Goal: Transaction & Acquisition: Subscribe to service/newsletter

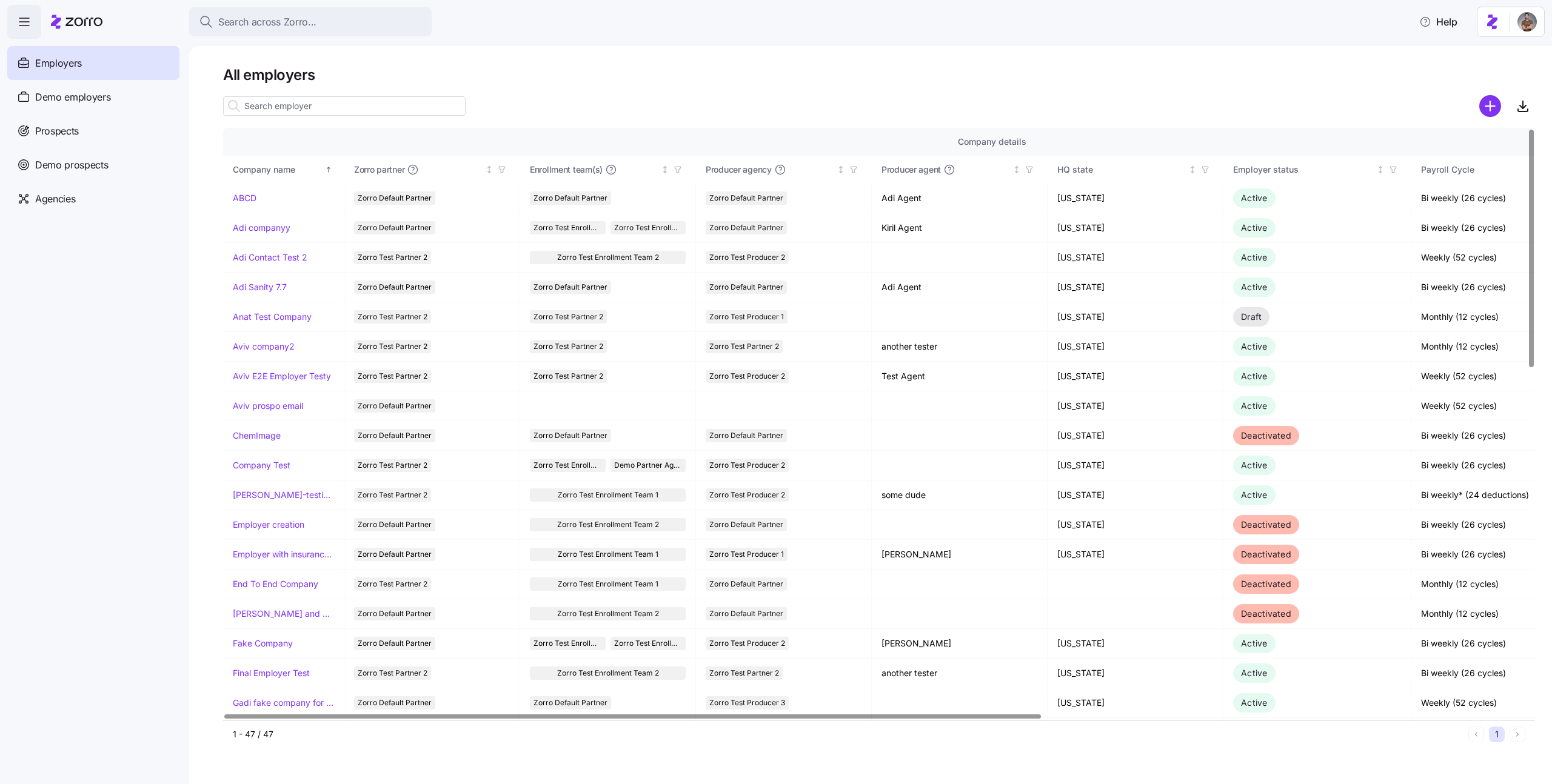
click at [286, 140] on div "Company details" at bounding box center [992, 142] width 1518 height 14
click at [272, 228] on link "Adi companyy" at bounding box center [261, 227] width 57 height 12
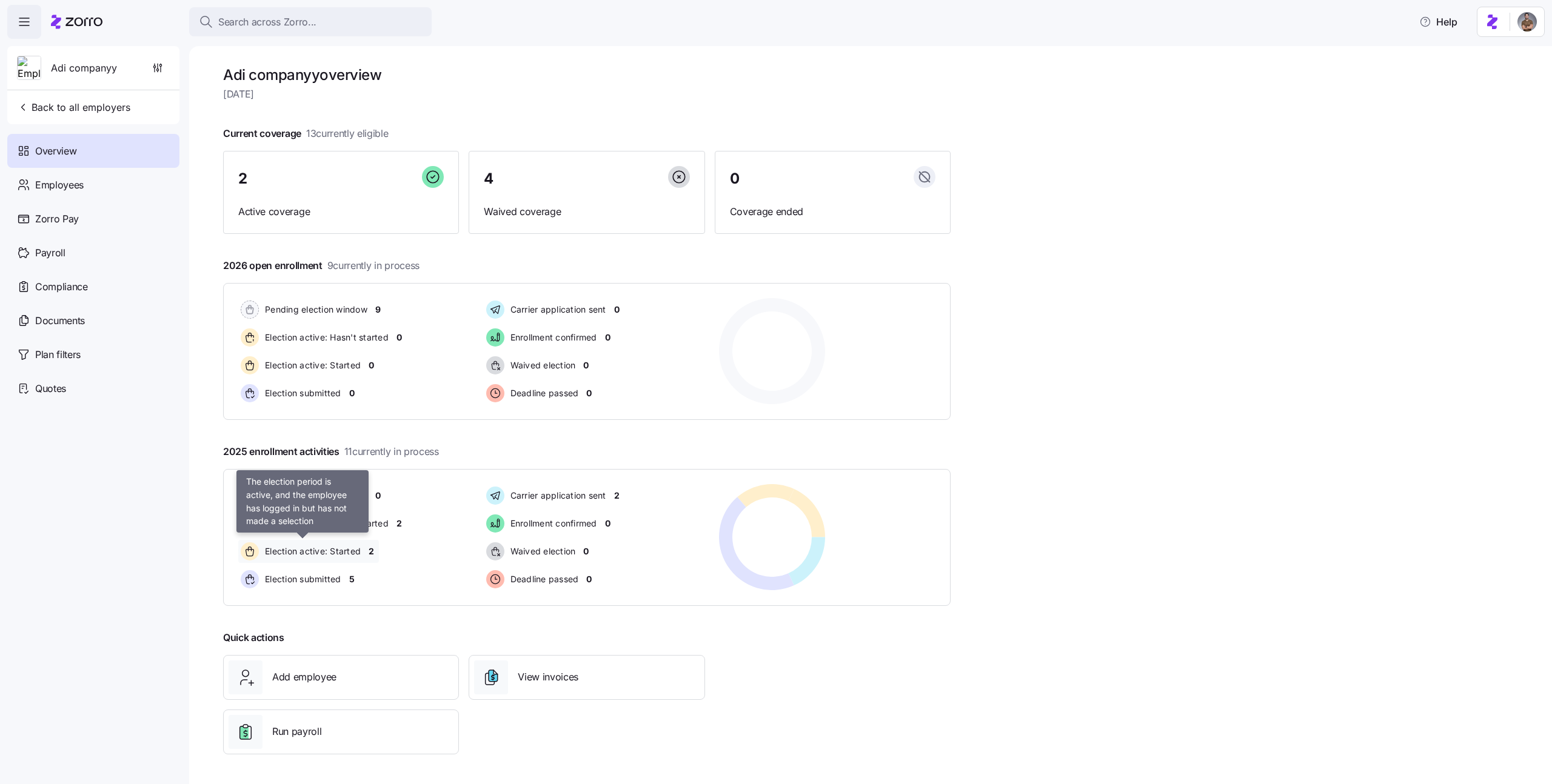
click at [310, 550] on span "Election active: Started" at bounding box center [311, 551] width 99 height 12
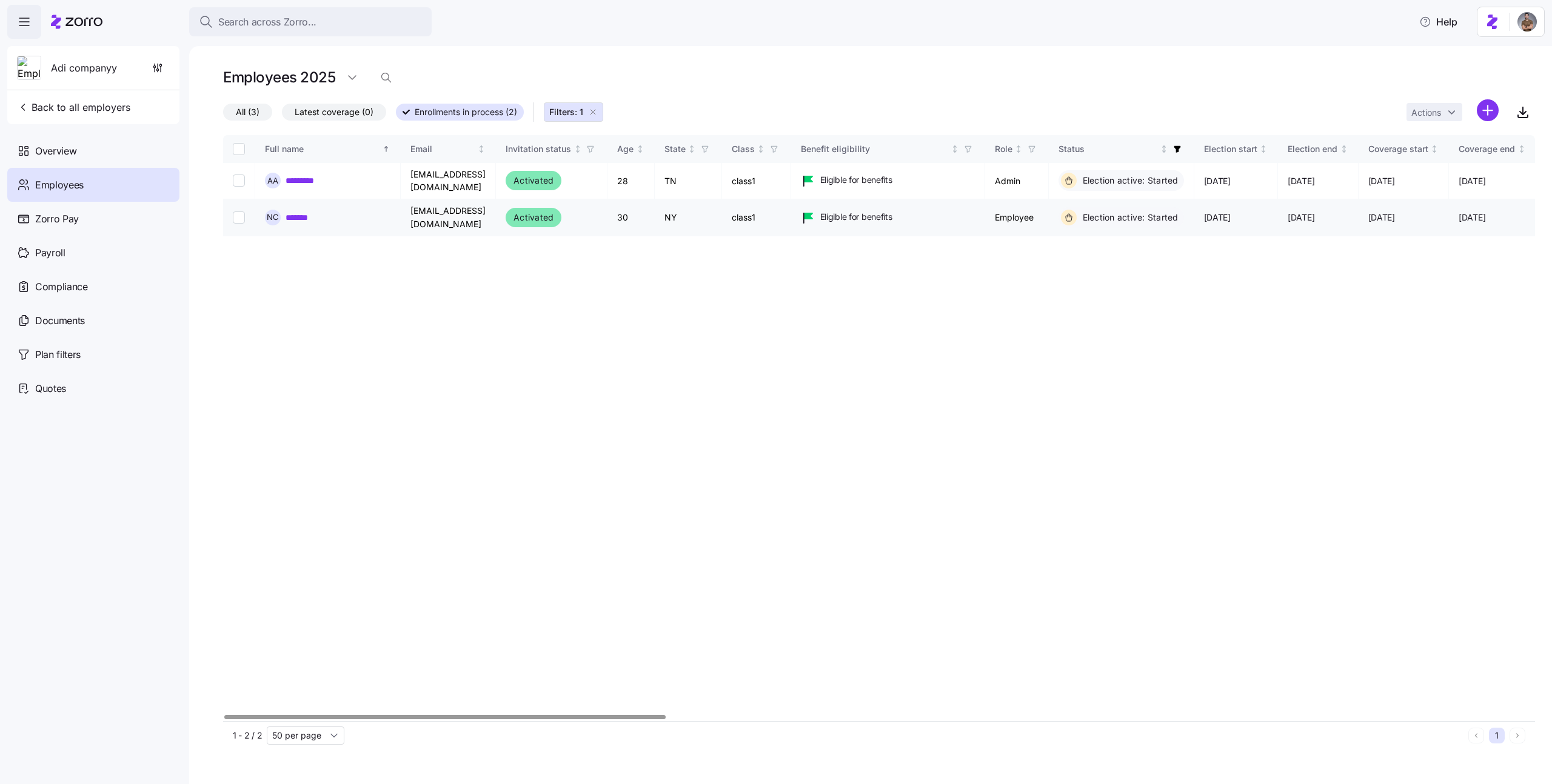
click at [242, 211] on input "Select record 2" at bounding box center [239, 217] width 12 height 12
checkbox input "true"
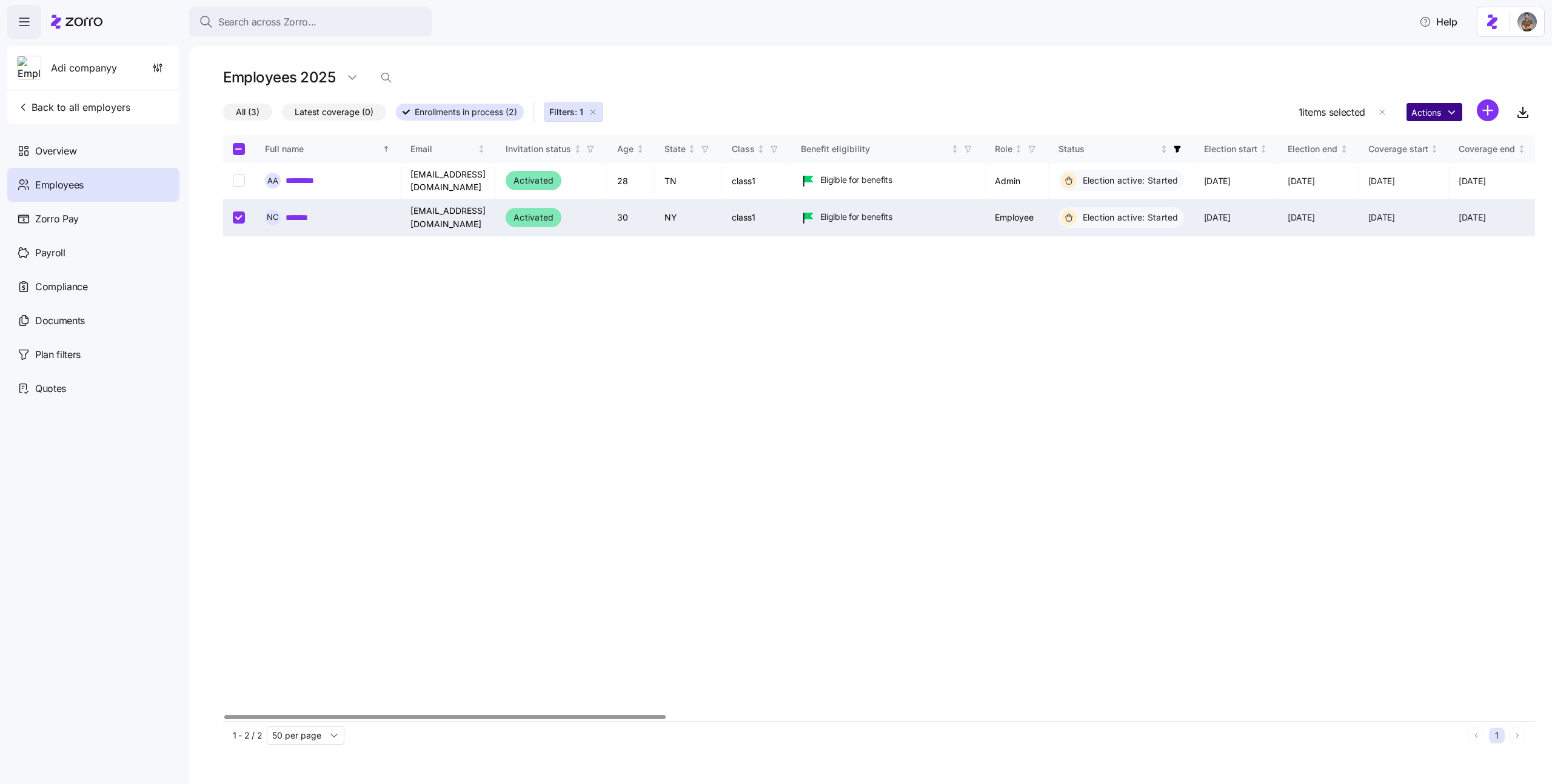
click at [1432, 105] on html "Search across Zorro... Help Adi companyy Back to all employers Overview Employe…" at bounding box center [776, 388] width 1552 height 777
click at [1284, 223] on div "Log in as" at bounding box center [1266, 218] width 87 height 19
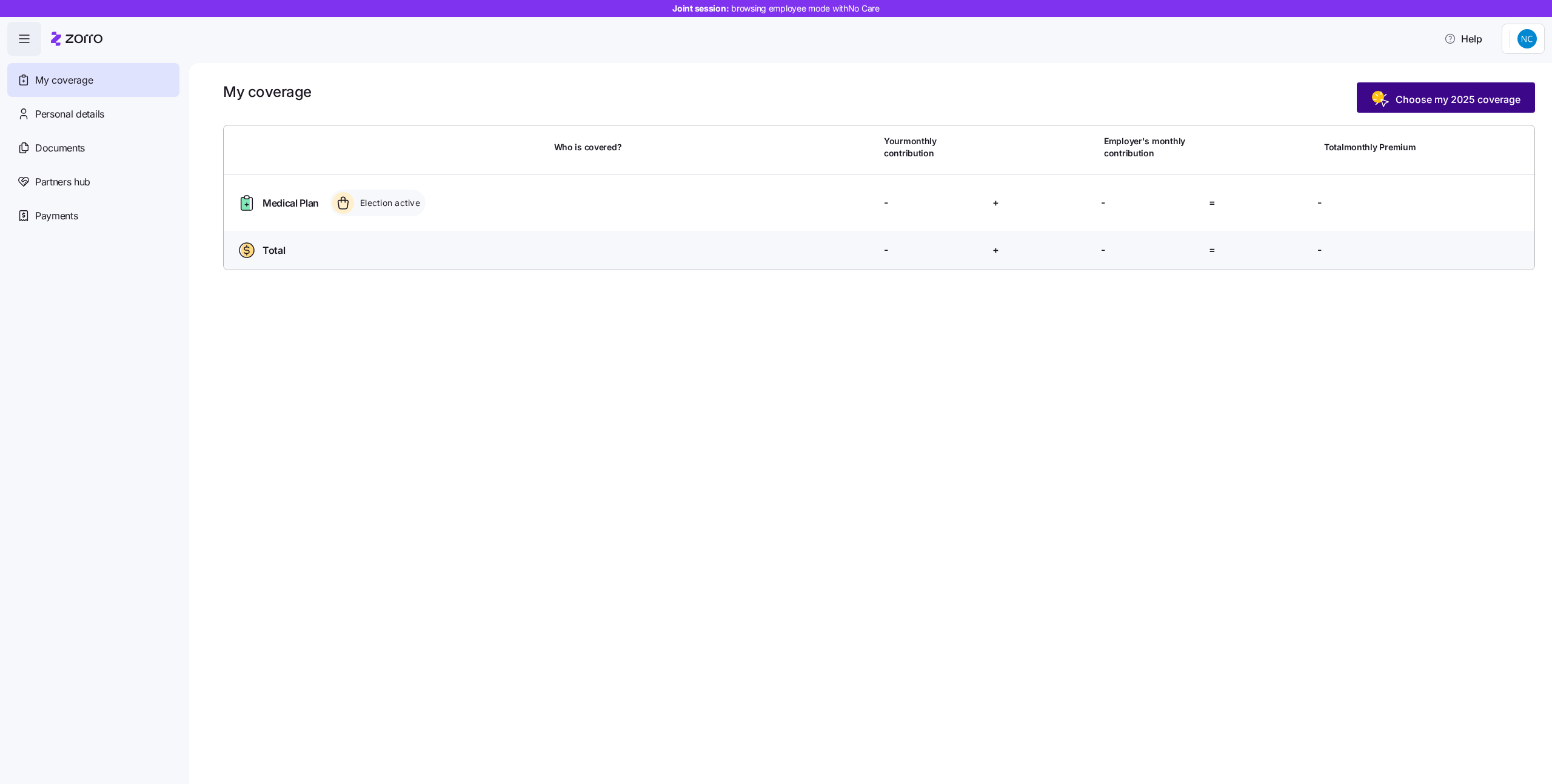
click at [1418, 102] on span "Choose my 2025 coverage" at bounding box center [1458, 99] width 125 height 15
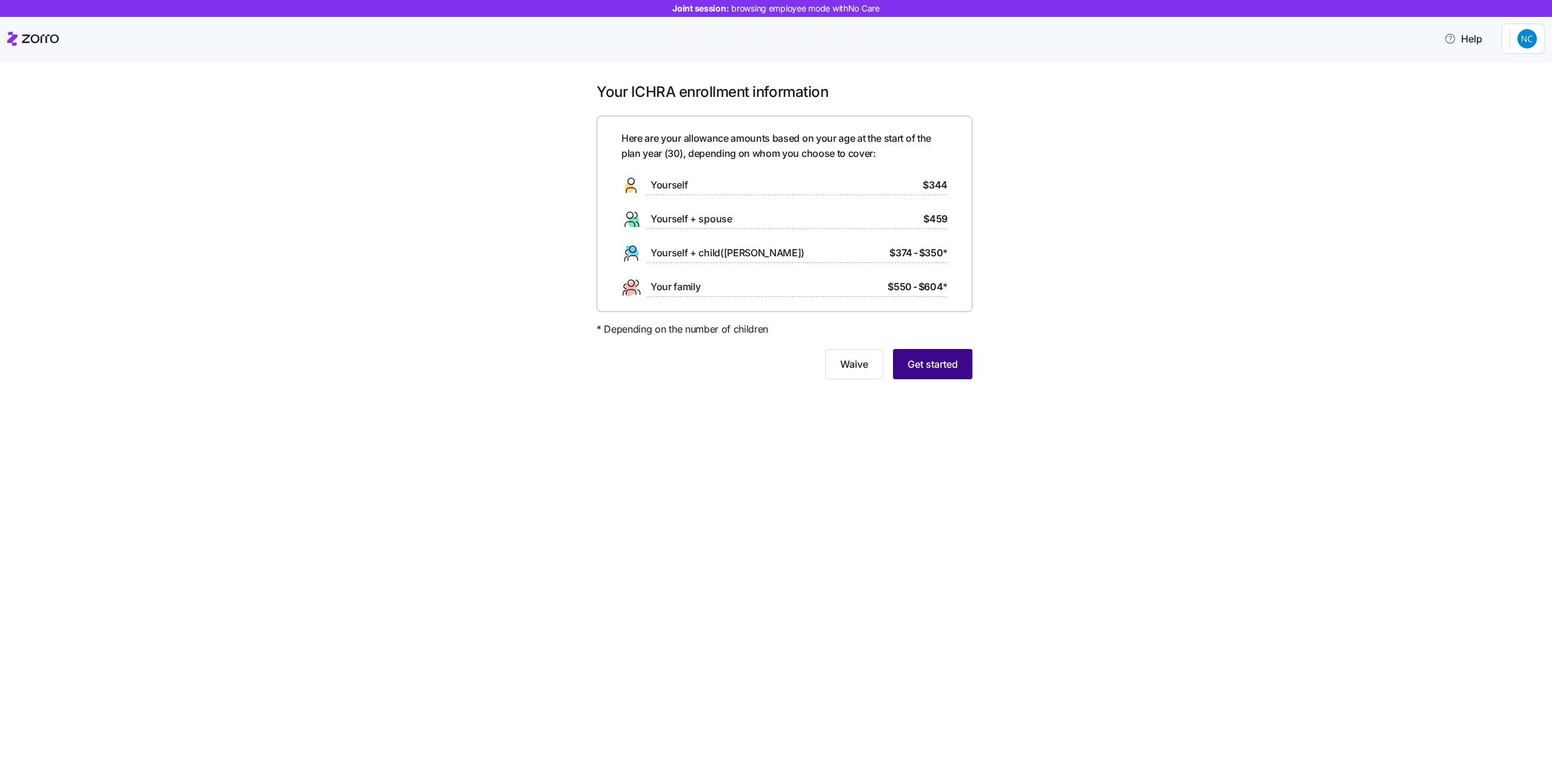
click at [941, 369] on span "Get started" at bounding box center [932, 365] width 50 height 15
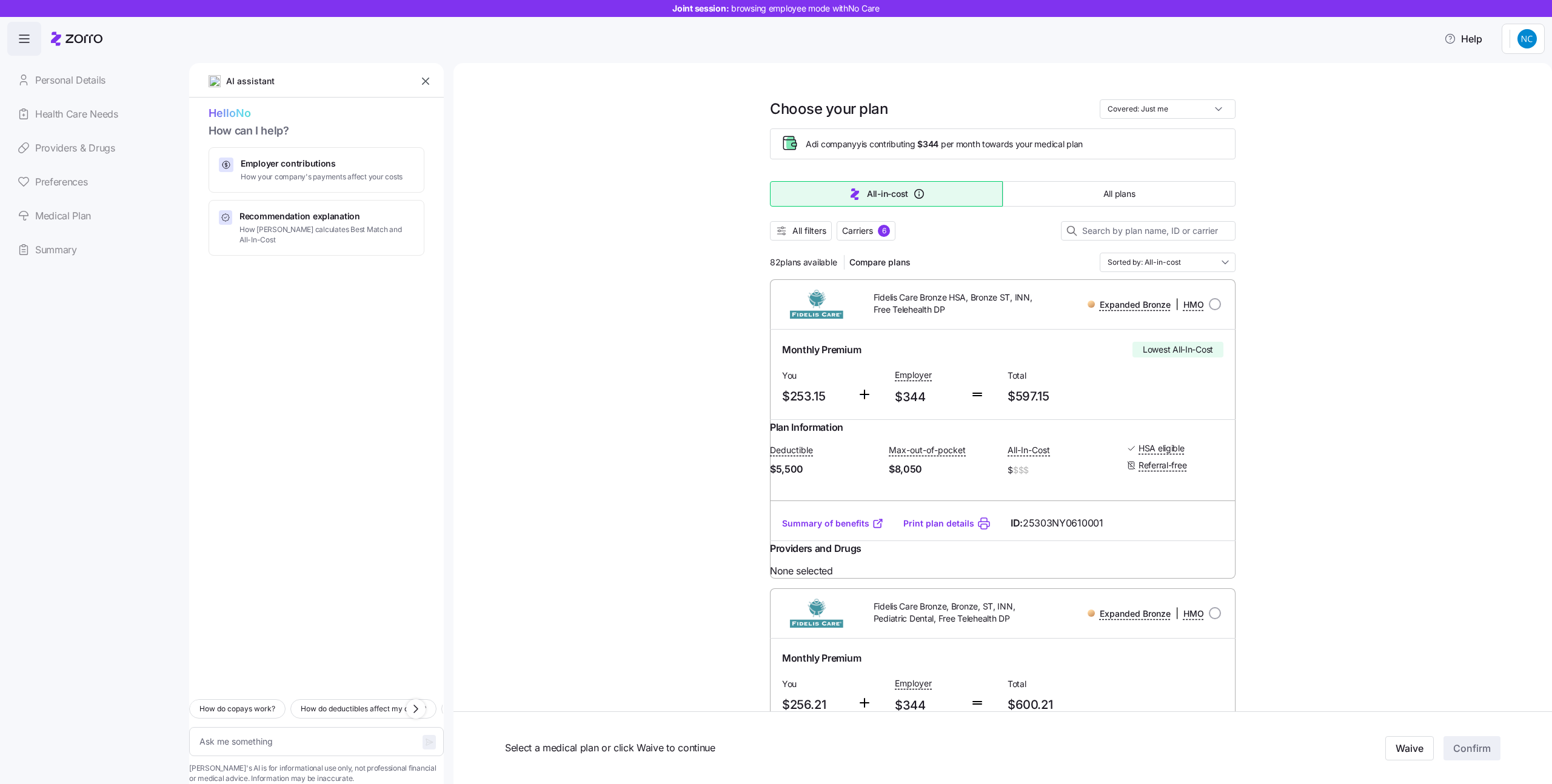
type textarea "x"
click at [825, 579] on span "None selected" at bounding box center [1002, 571] width 465 height 15
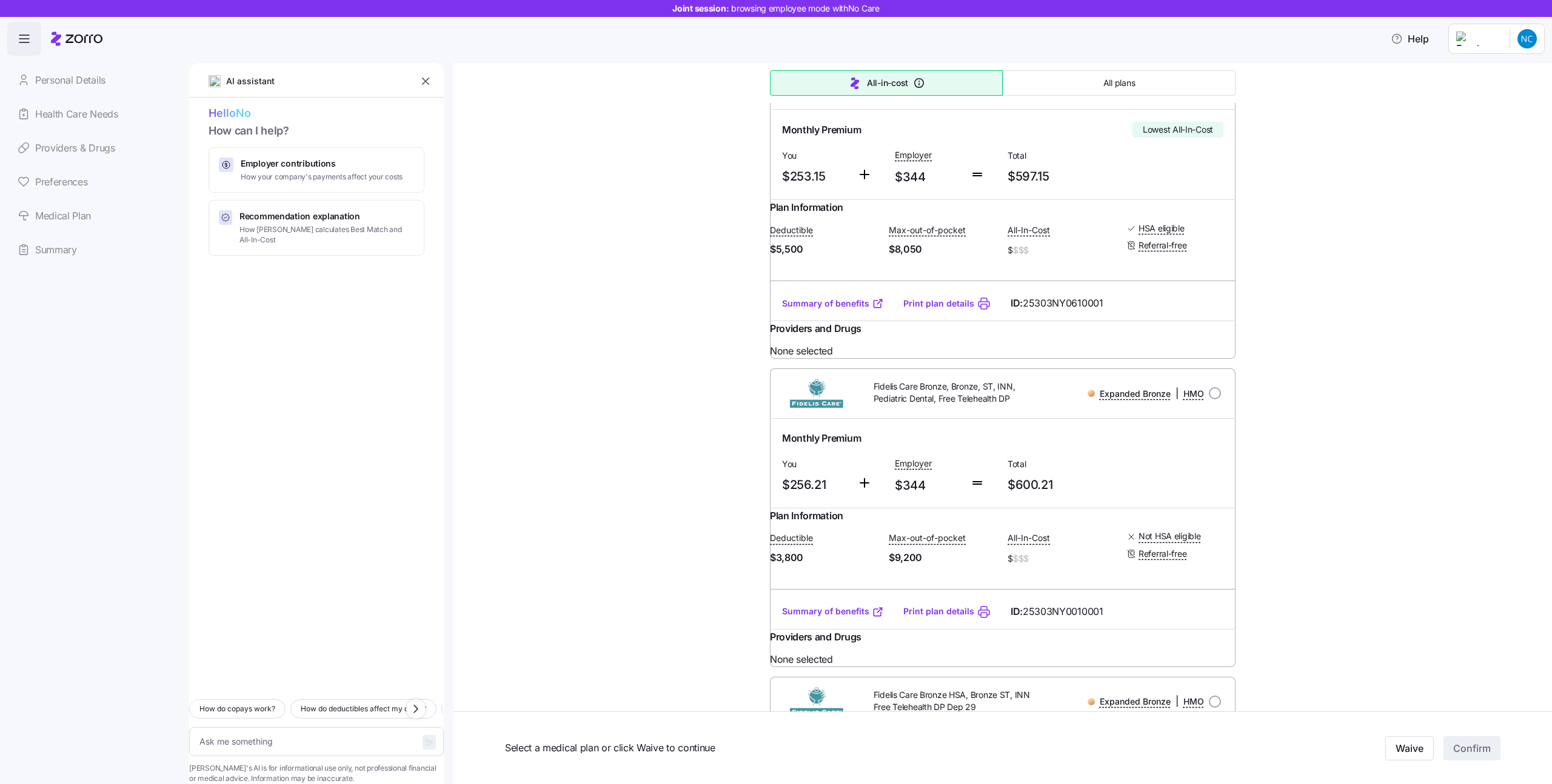
scroll to position [233, 0]
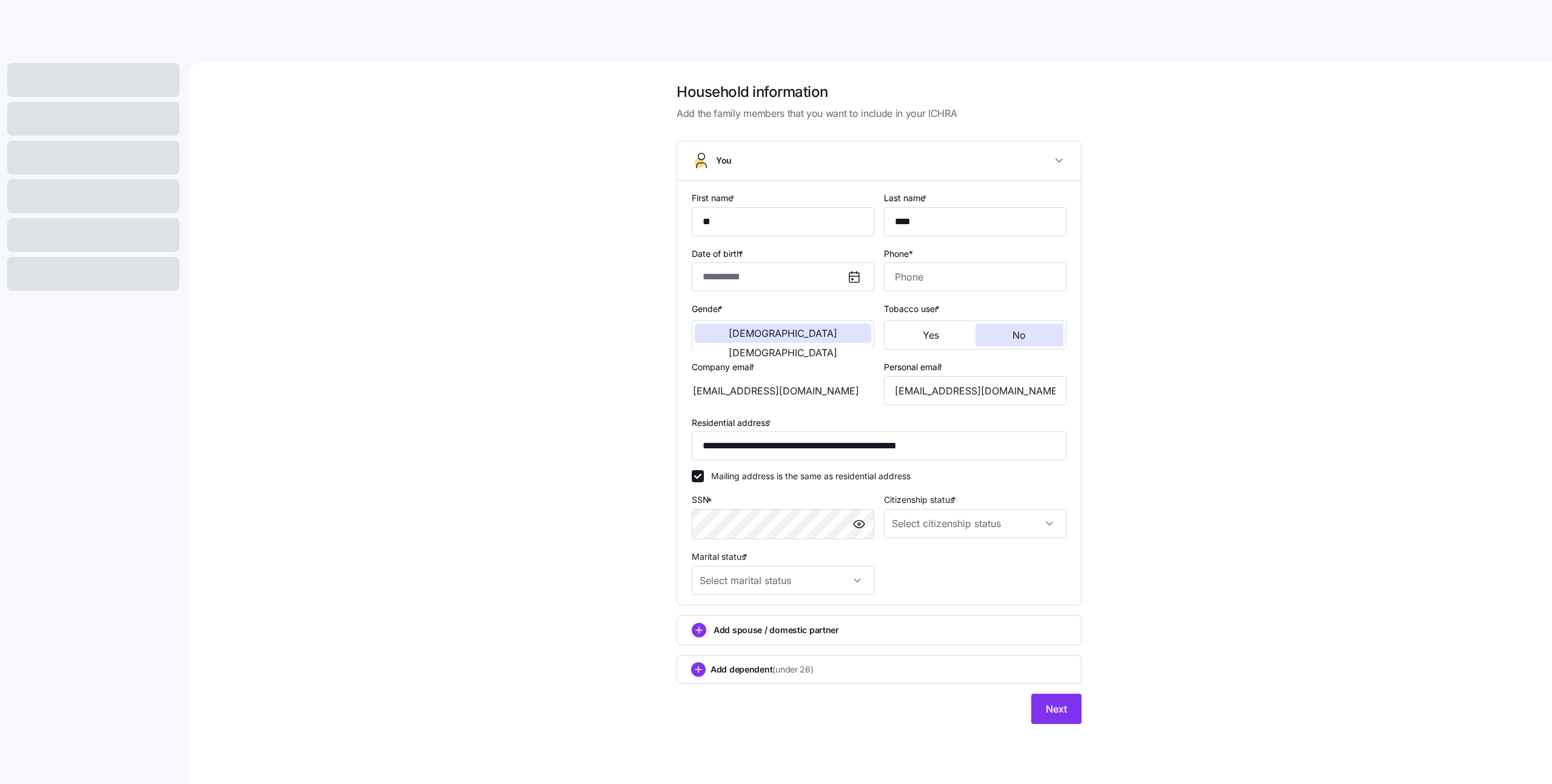
type input "**********"
type input "[PHONE_NUMBER]"
type input "[DEMOGRAPHIC_DATA] citizen"
type input "Single"
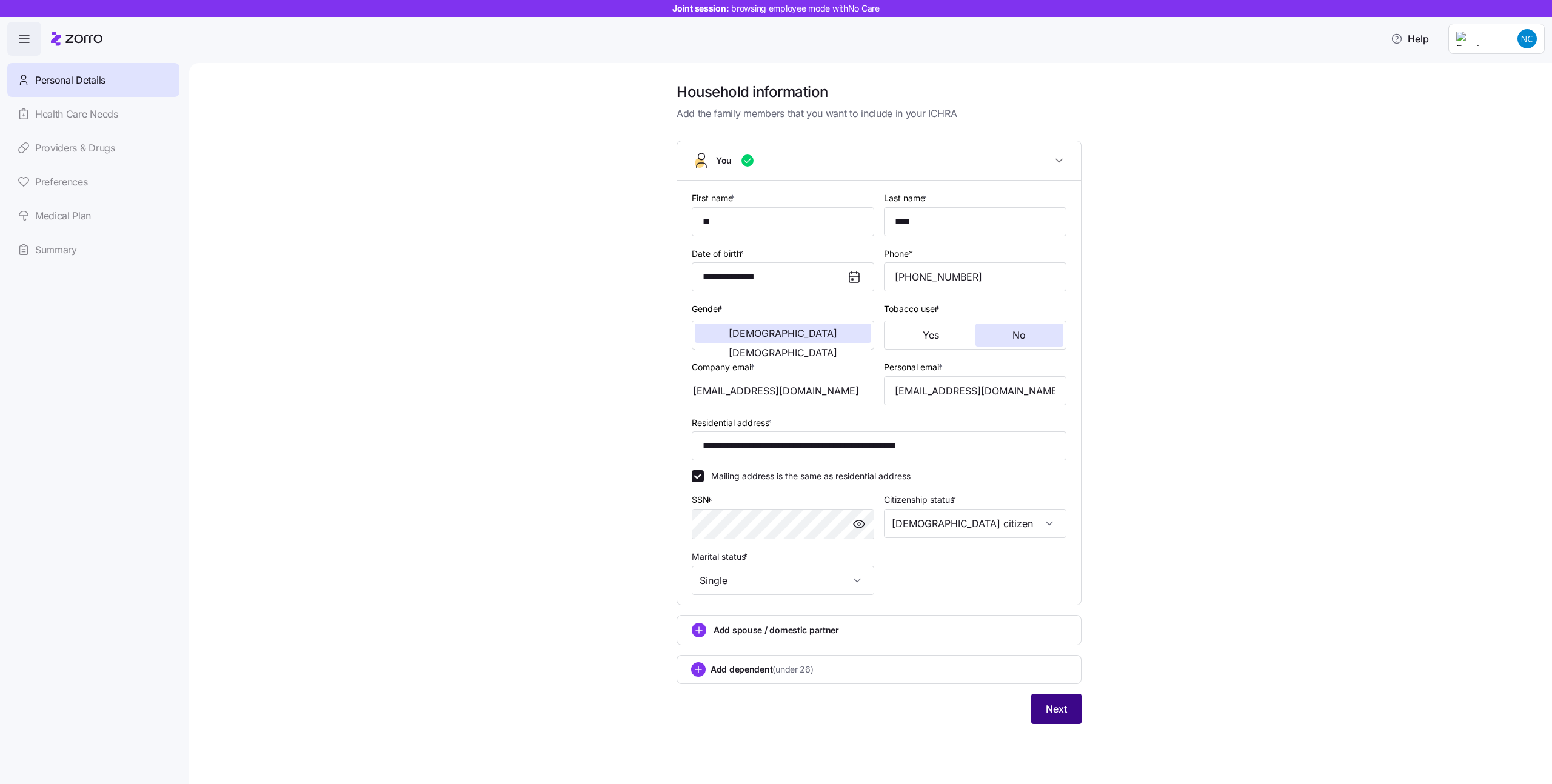
click at [1058, 708] on span "Next" at bounding box center [1056, 709] width 21 height 15
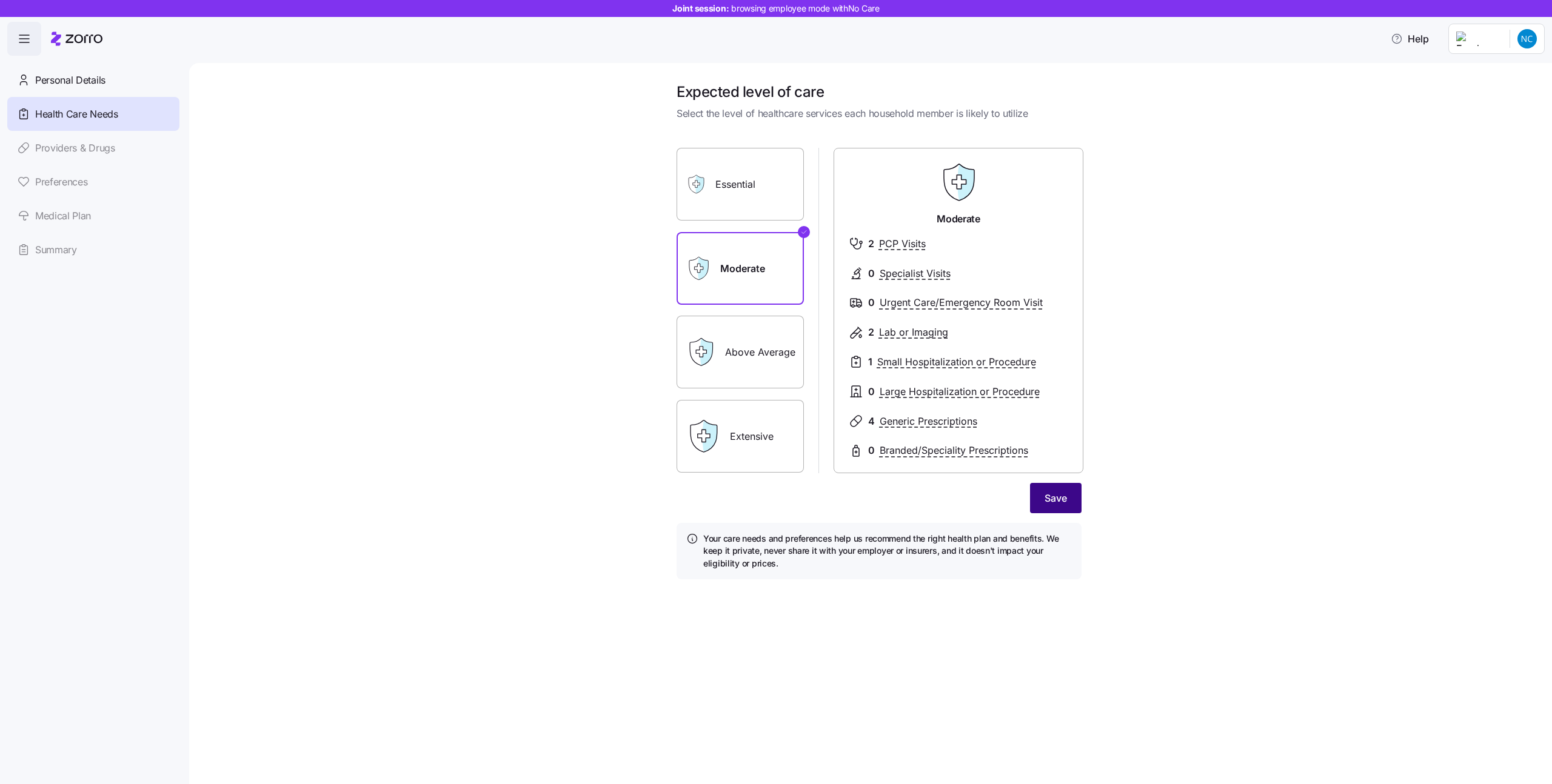
click at [1059, 498] on span "Save" at bounding box center [1056, 498] width 23 height 15
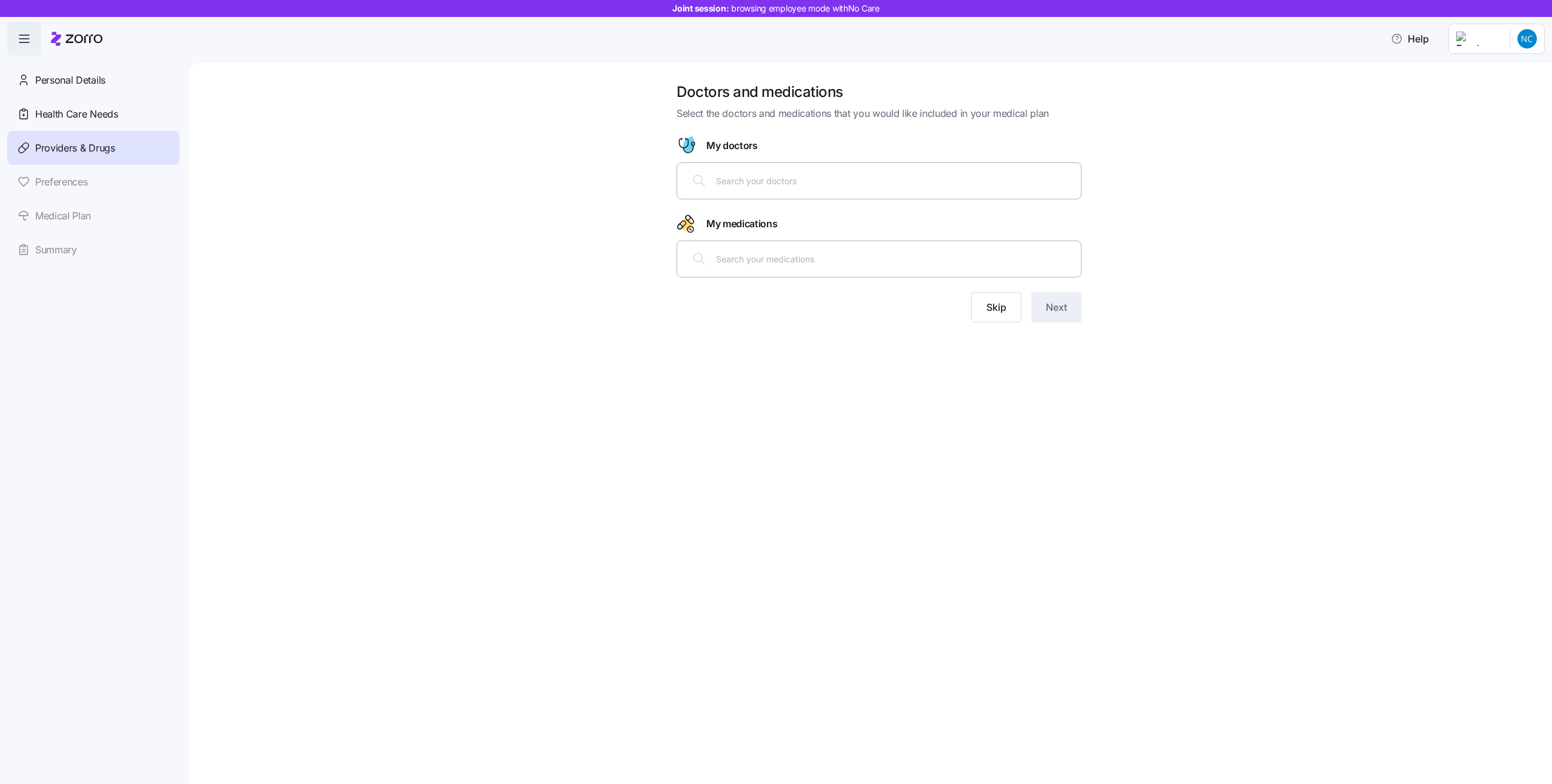
click at [962, 182] on input "text" at bounding box center [894, 181] width 357 height 14
type input "[PERSON_NAME]"
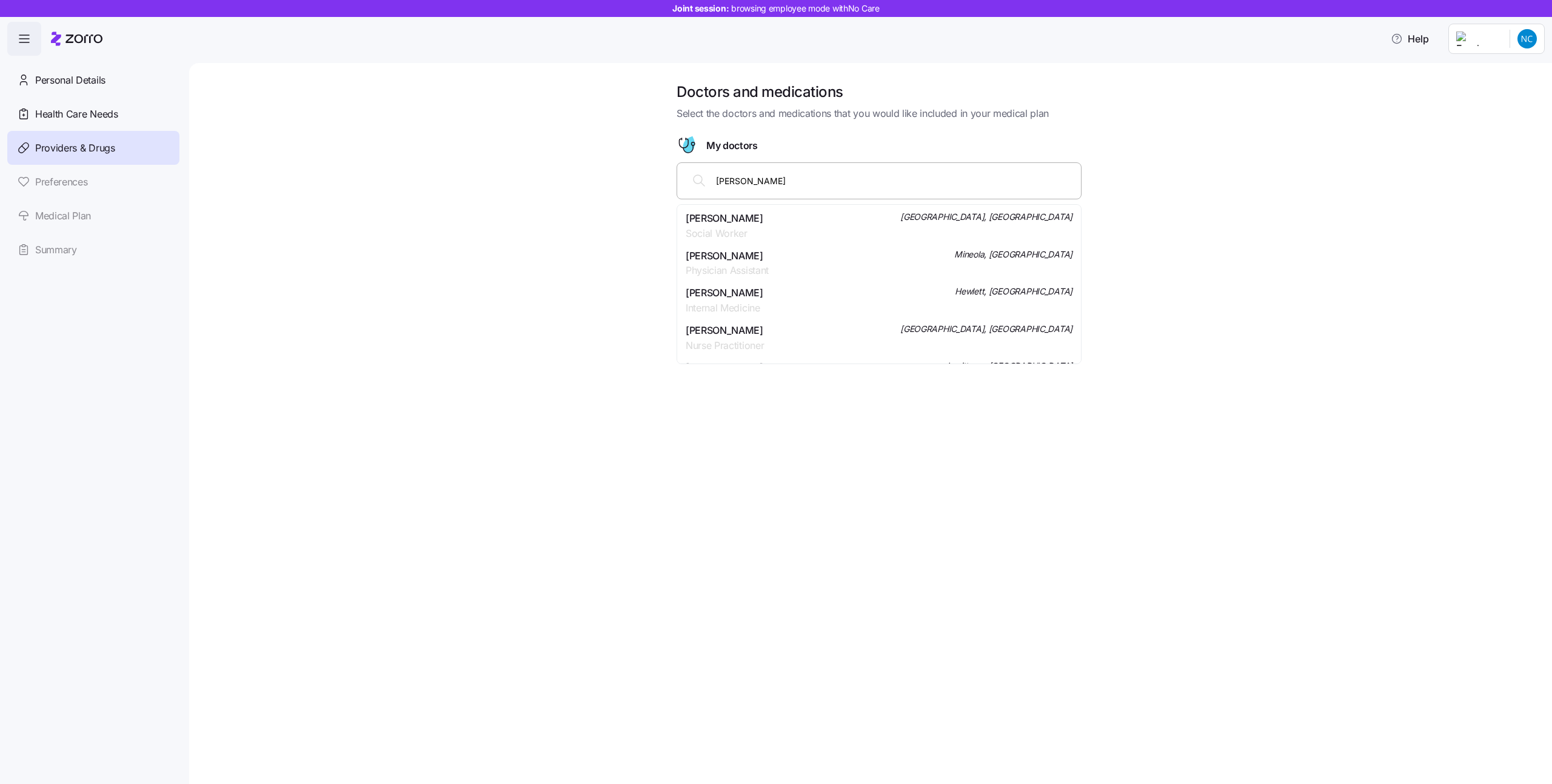
click at [862, 287] on div "[PERSON_NAME] Internal Medicine Hewlett, [GEOGRAPHIC_DATA]" at bounding box center [878, 301] width 386 height 31
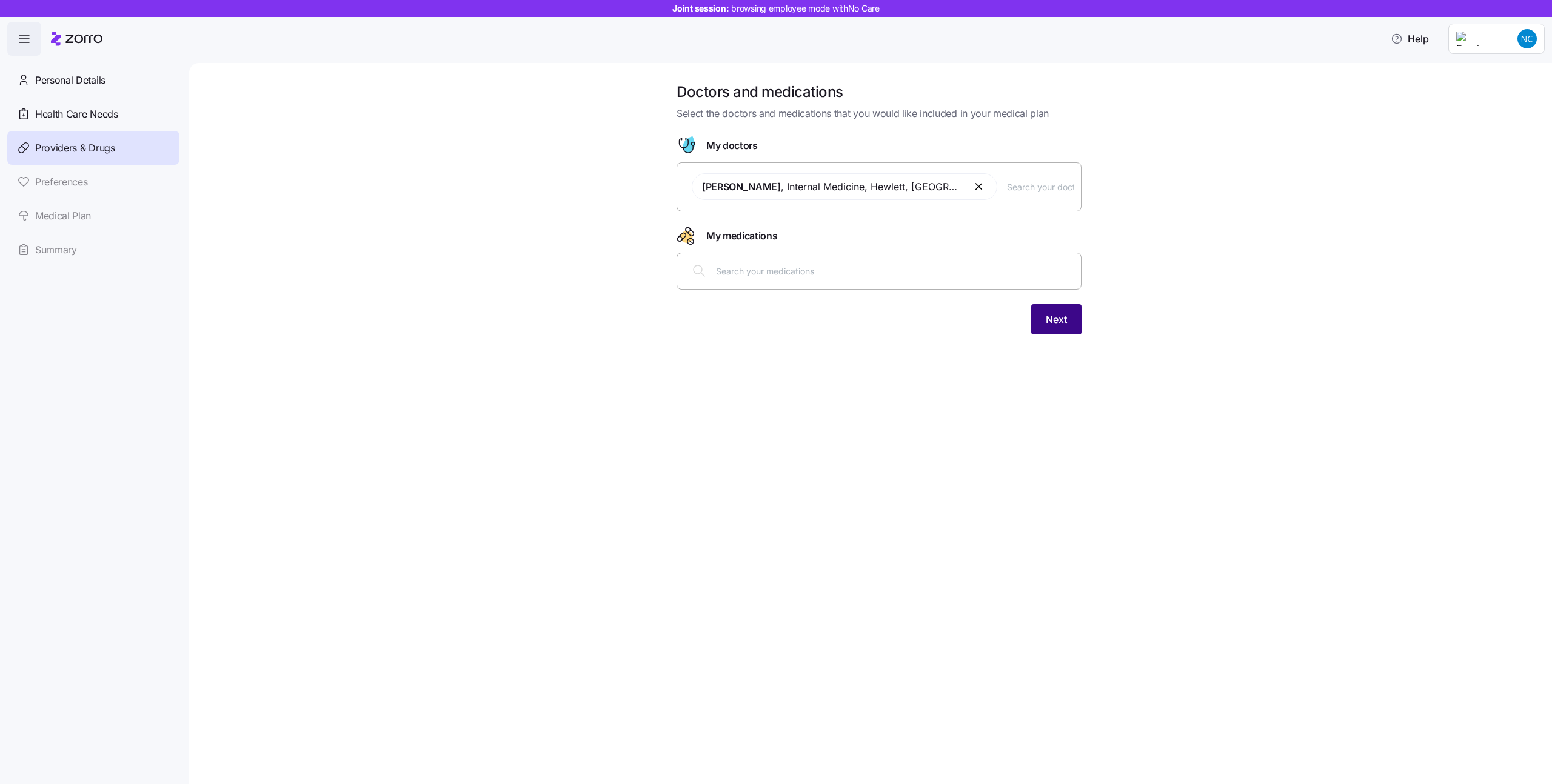
click at [1051, 331] on button "Next" at bounding box center [1056, 319] width 50 height 31
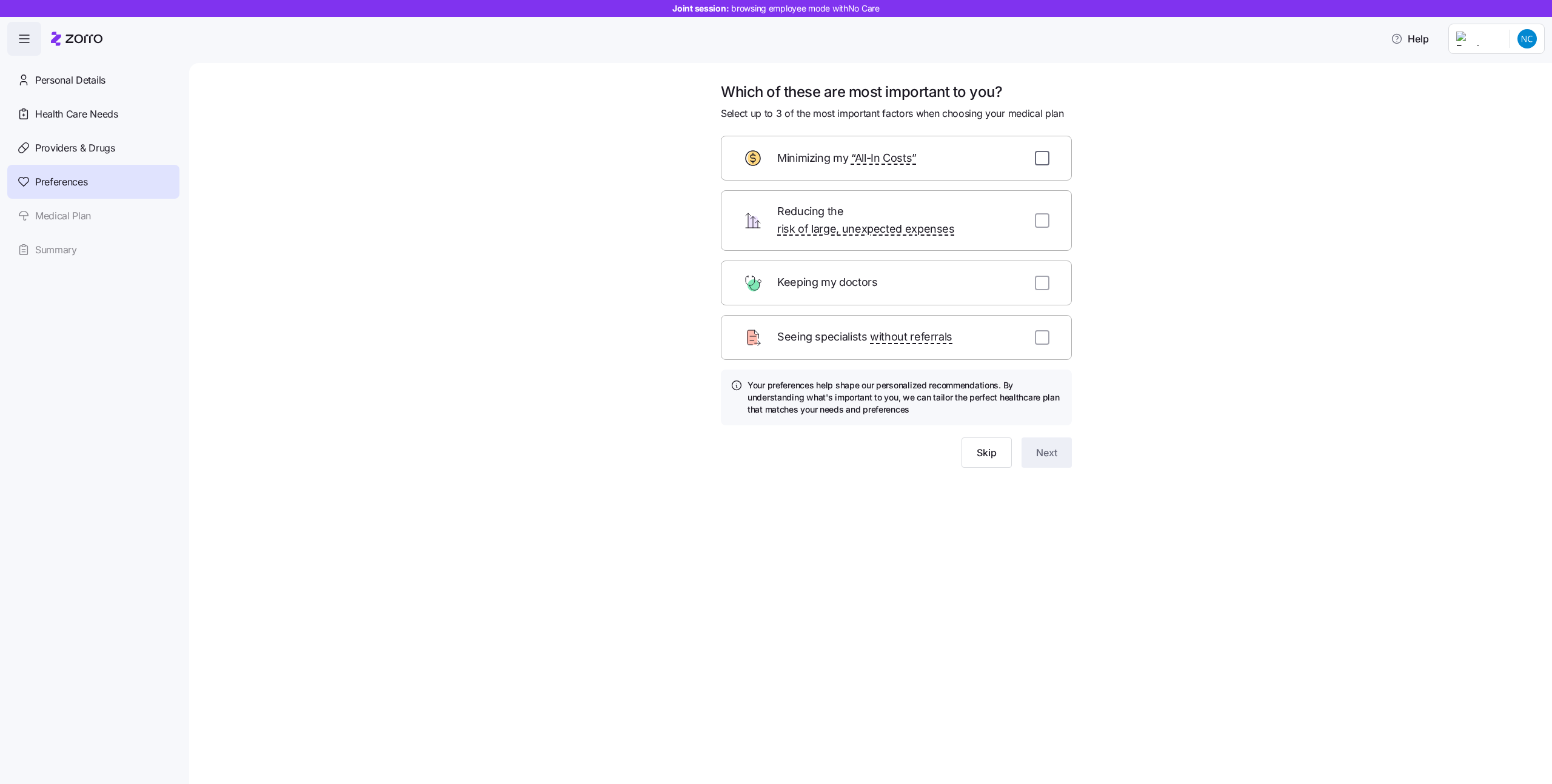
click at [1041, 164] on input "checkbox" at bounding box center [1042, 158] width 15 height 15
checkbox input "true"
click at [1038, 214] on input "checkbox" at bounding box center [1042, 221] width 15 height 15
checkbox input "true"
click at [1036, 276] on input "checkbox" at bounding box center [1042, 283] width 15 height 15
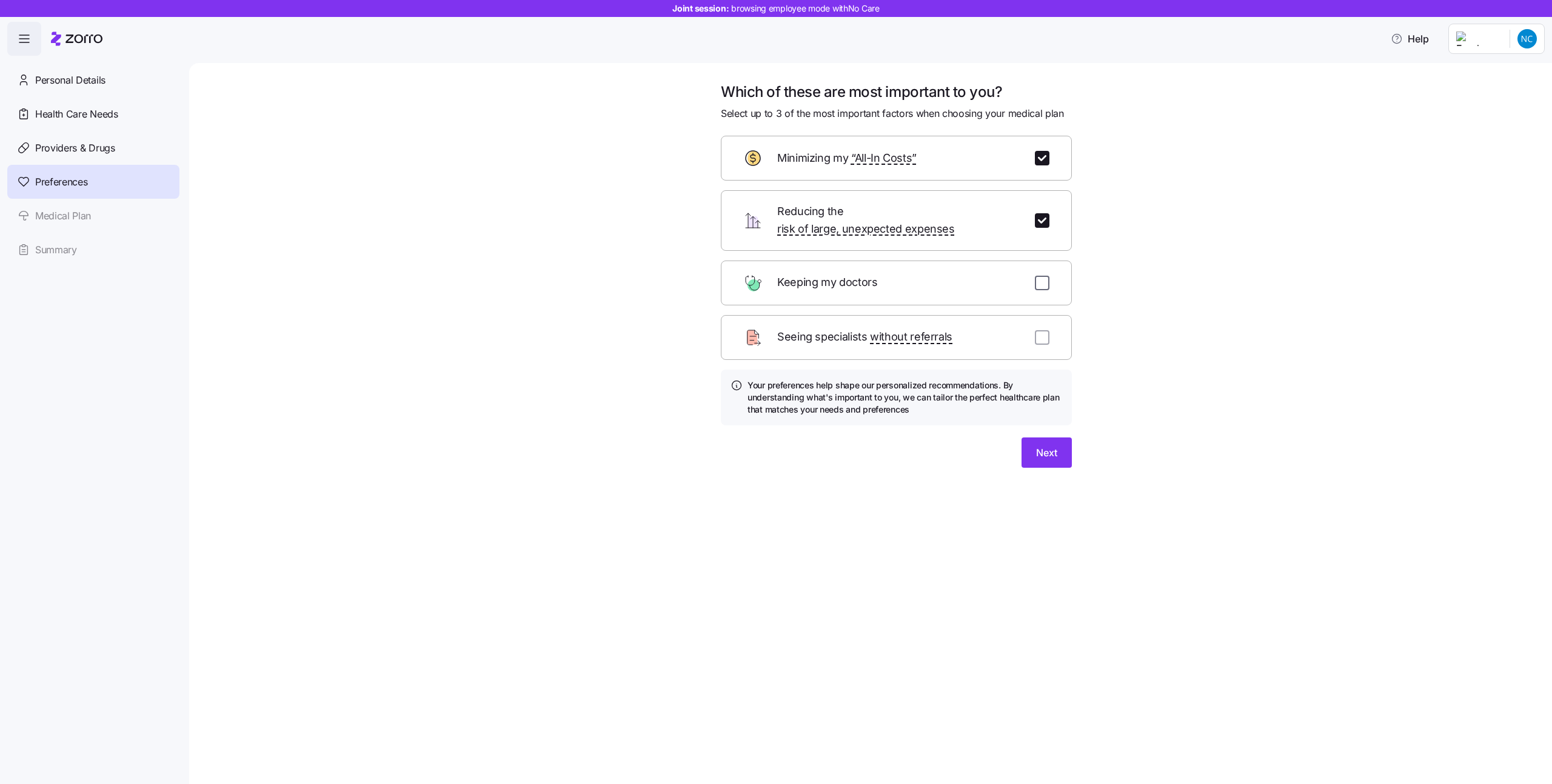
checkbox input "true"
click at [1029, 452] on button "Next" at bounding box center [1046, 453] width 50 height 31
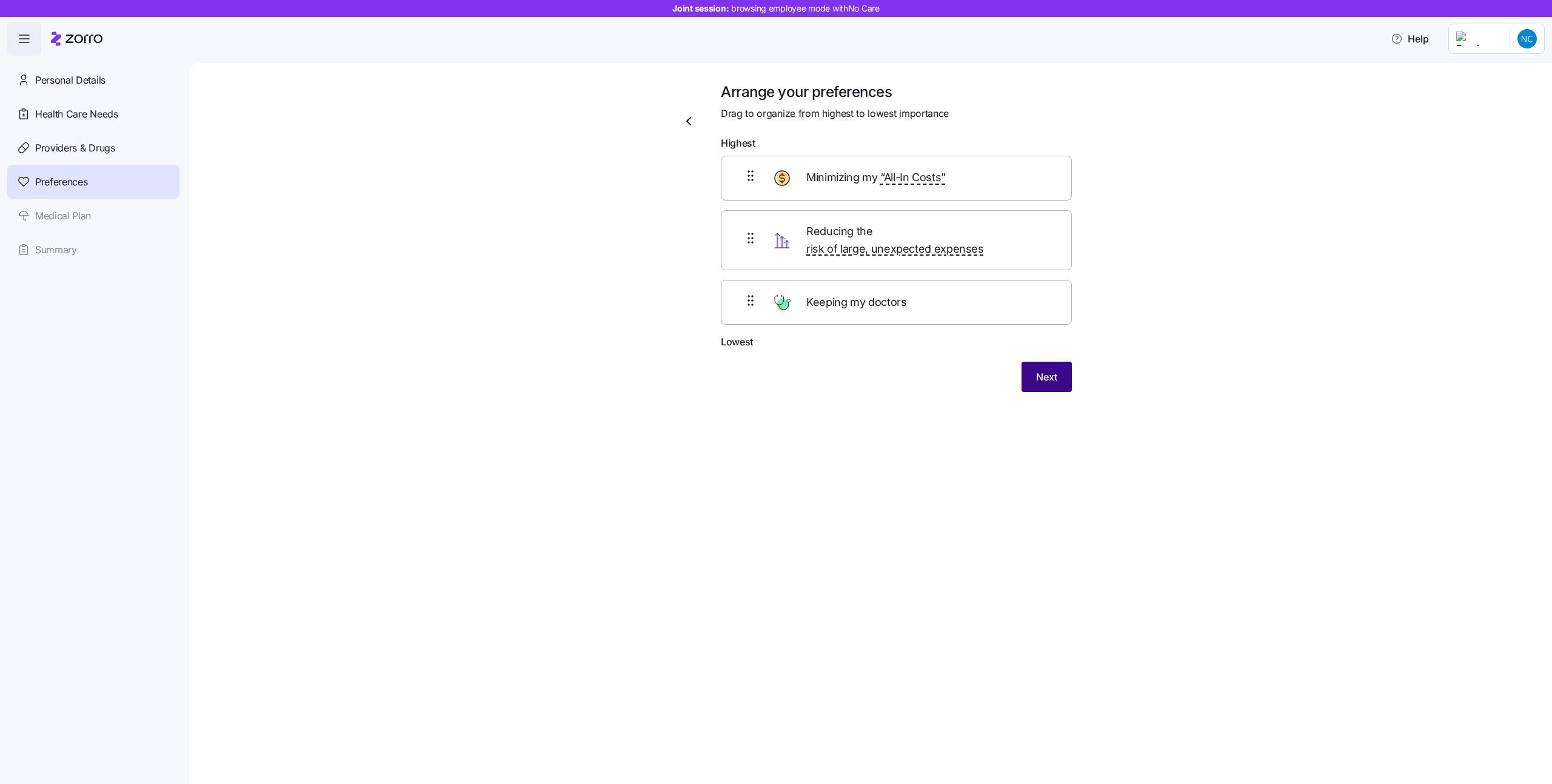
click at [1055, 369] on span "Next" at bounding box center [1046, 377] width 21 height 15
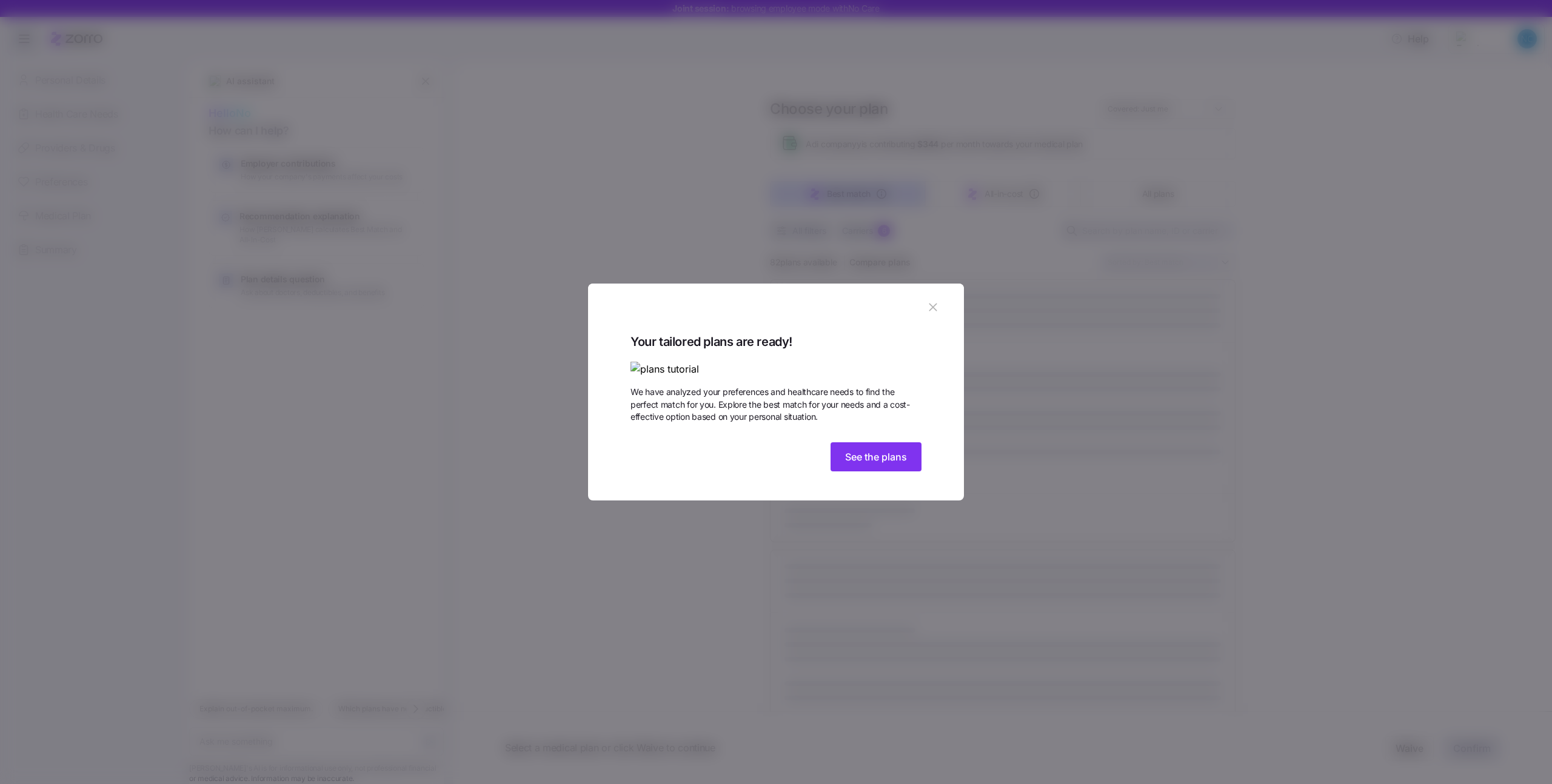
click at [888, 477] on div "Your tailored plans are ready! We have analyzed your preferences and healthcare…" at bounding box center [776, 405] width 291 height 145
click at [880, 472] on button "See the plans" at bounding box center [875, 457] width 91 height 29
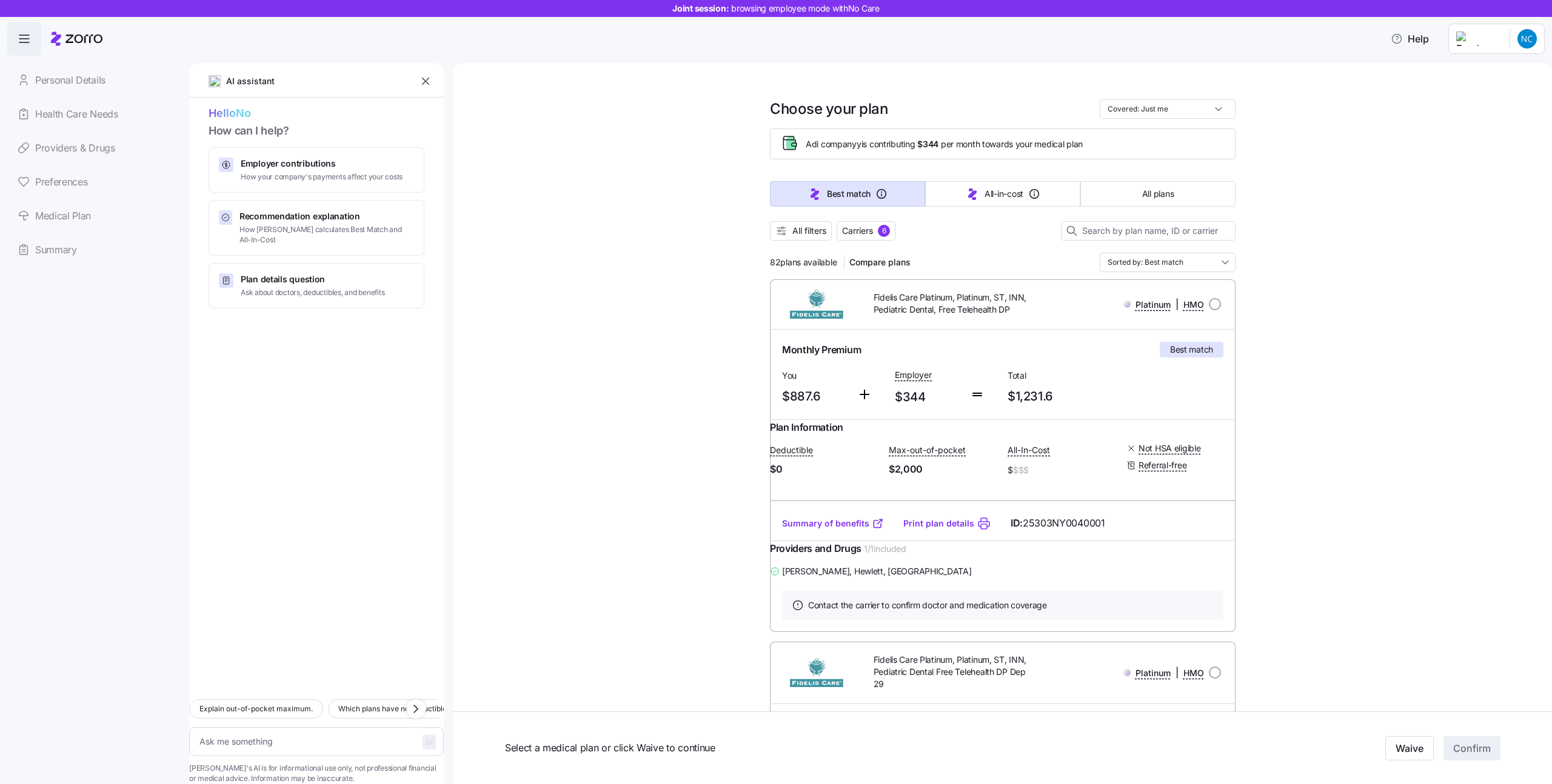
click at [838, 578] on span "[PERSON_NAME] , [PERSON_NAME], [GEOGRAPHIC_DATA]" at bounding box center [876, 571] width 190 height 12
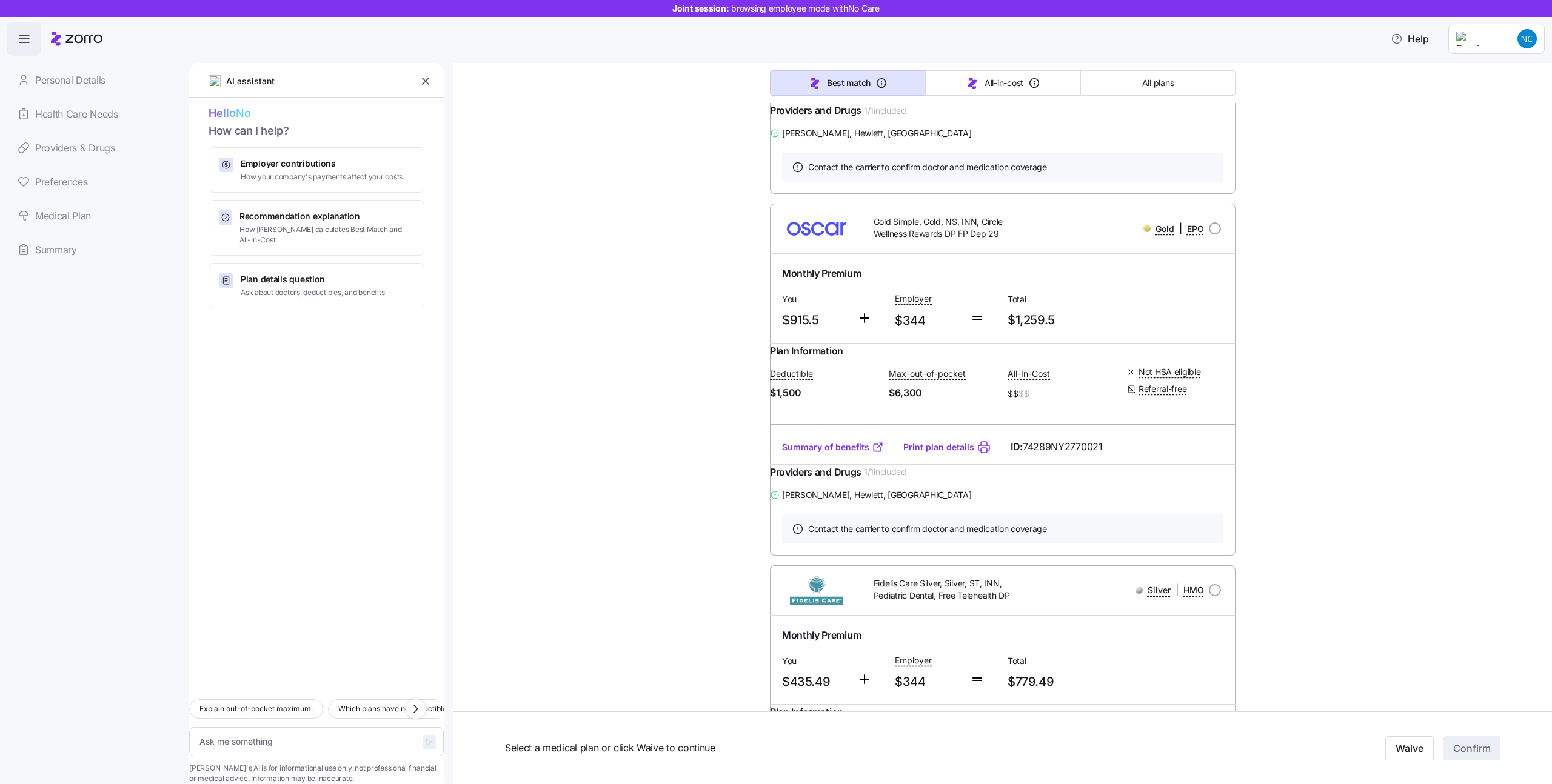
type textarea "x"
